Goal: Check status: Check status

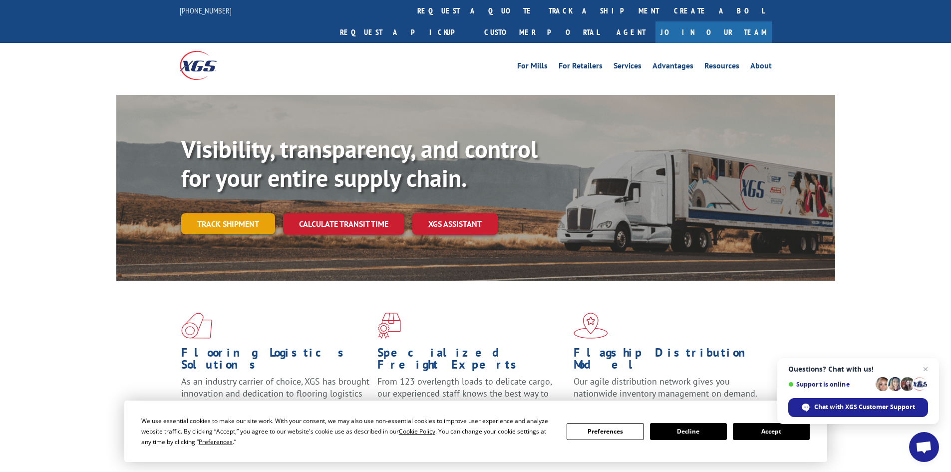
click at [229, 213] on link "Track shipment" at bounding box center [228, 223] width 94 height 21
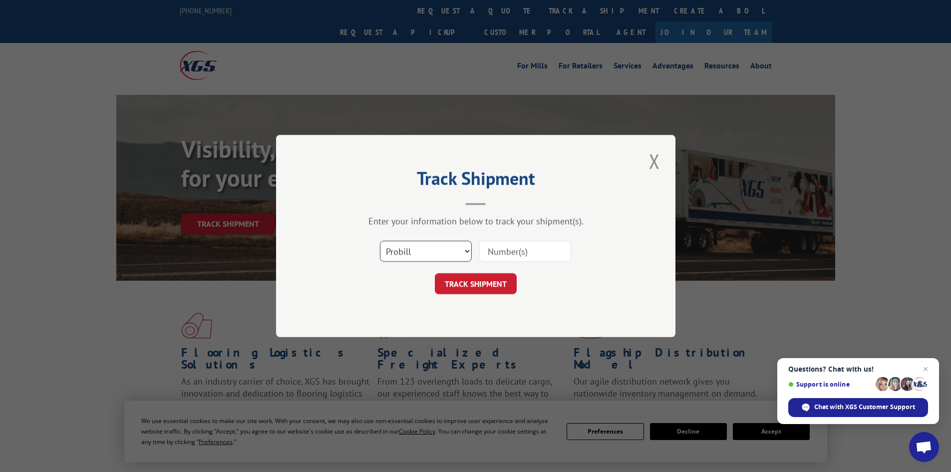
click at [458, 255] on select "Select category... Probill BOL PO" at bounding box center [426, 251] width 92 height 21
click at [414, 248] on select "Select category... Probill BOL PO" at bounding box center [426, 251] width 92 height 21
click at [380, 241] on select "Select category... Probill BOL PO" at bounding box center [426, 251] width 92 height 21
click at [518, 248] on input at bounding box center [525, 251] width 92 height 21
paste input "5518697"
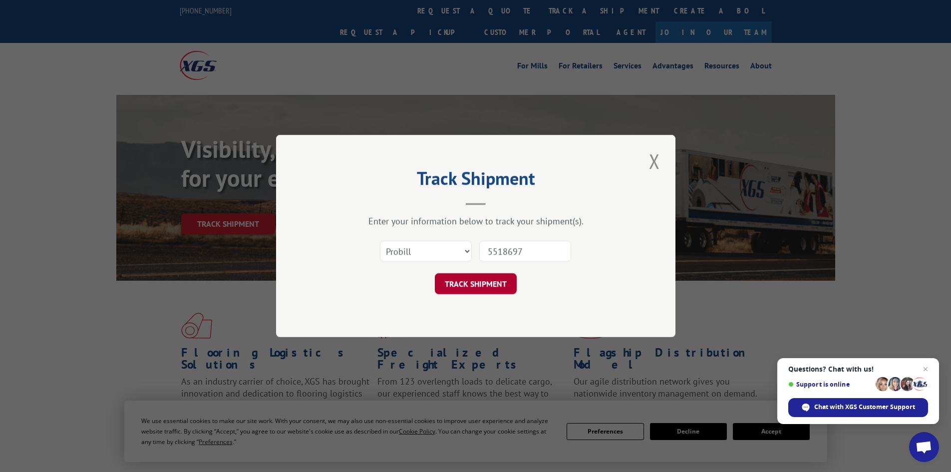
type input "5518697"
click at [501, 289] on button "TRACK SHIPMENT" at bounding box center [476, 283] width 82 height 21
